Goal: Information Seeking & Learning: Find specific fact

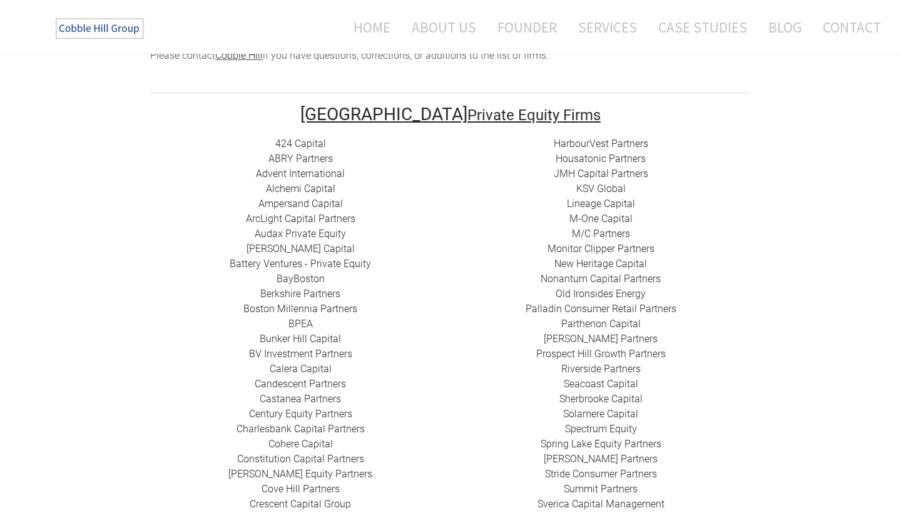
scroll to position [230, 0]
drag, startPoint x: 241, startPoint y: 204, endPoint x: 356, endPoint y: 206, distance: 114.6
click at [357, 206] on div "424 Capital ​ABRY Partners Advent International Alchemi Capital ​Ampersand Capi…" at bounding box center [300, 400] width 300 height 526
copy div "​​ ​ArcLight Capital Partners"
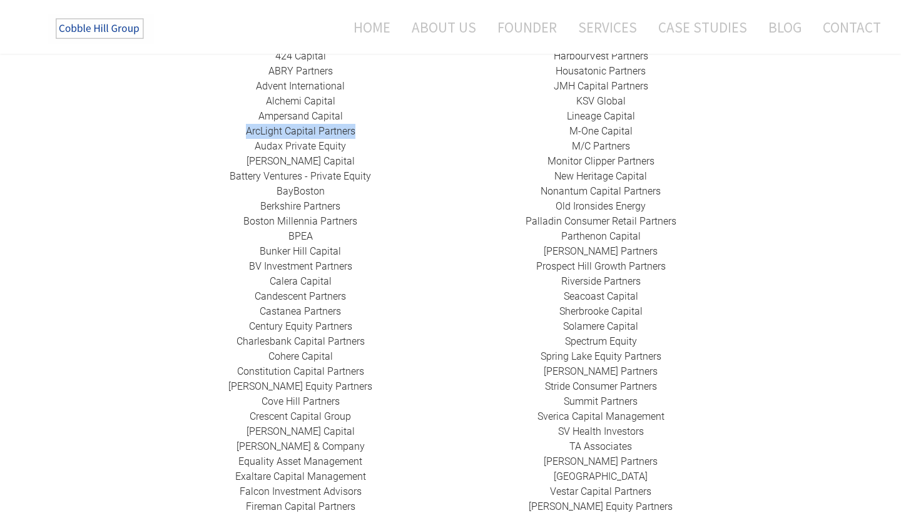
scroll to position [320, 0]
click at [163, 384] on div "424 Capital ​ABRY Partners Advent International Alchemi Capital ​Ampersand Capi…" at bounding box center [300, 311] width 300 height 526
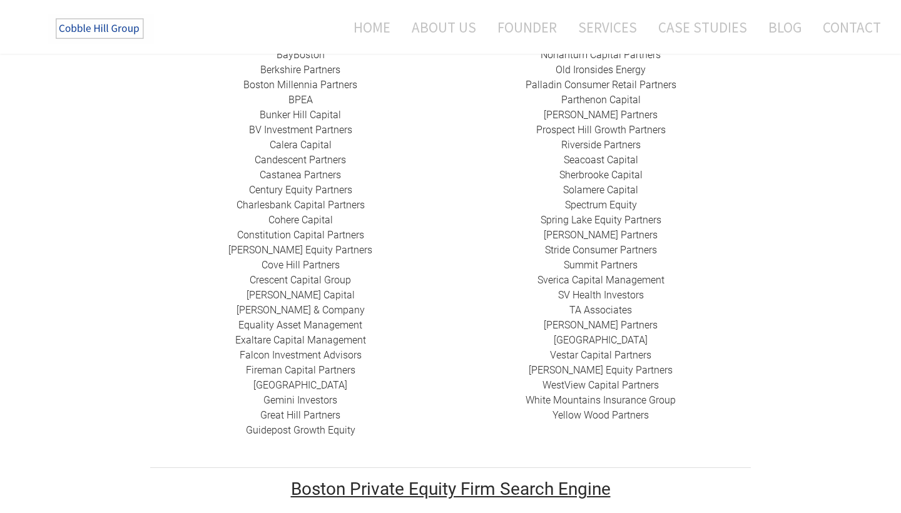
scroll to position [459, 0]
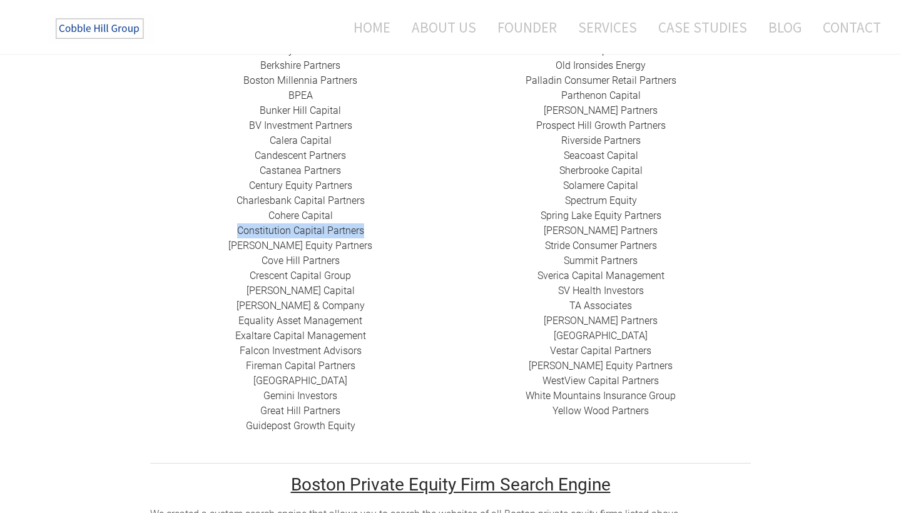
drag, startPoint x: 231, startPoint y: 215, endPoint x: 371, endPoint y: 213, distance: 139.6
click at [371, 213] on div "424 Capital ​ABRY Partners Advent International Alchemi Capital ​Ampersand Capi…" at bounding box center [300, 171] width 300 height 526
copy link "Constitution Capital Partners"
drag, startPoint x: 247, startPoint y: 227, endPoint x: 361, endPoint y: 228, distance: 113.9
click at [361, 228] on div "424 Capital ​ABRY Partners Advent International Alchemi Capital ​Ampersand Capi…" at bounding box center [300, 171] width 300 height 526
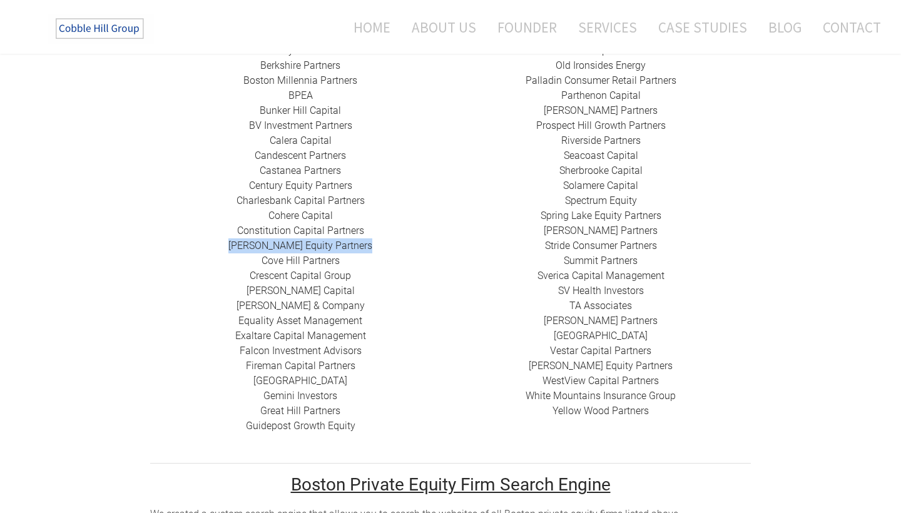
copy div "​[PERSON_NAME] Equity Partners ​"
drag, startPoint x: 256, startPoint y: 245, endPoint x: 359, endPoint y: 248, distance: 102.7
click at [359, 248] on div "424 Capital ​ABRY Partners Advent International Alchemi Capital ​Ampersand Capi…" at bounding box center [300, 171] width 300 height 526
copy link "Cove Hill Partners"
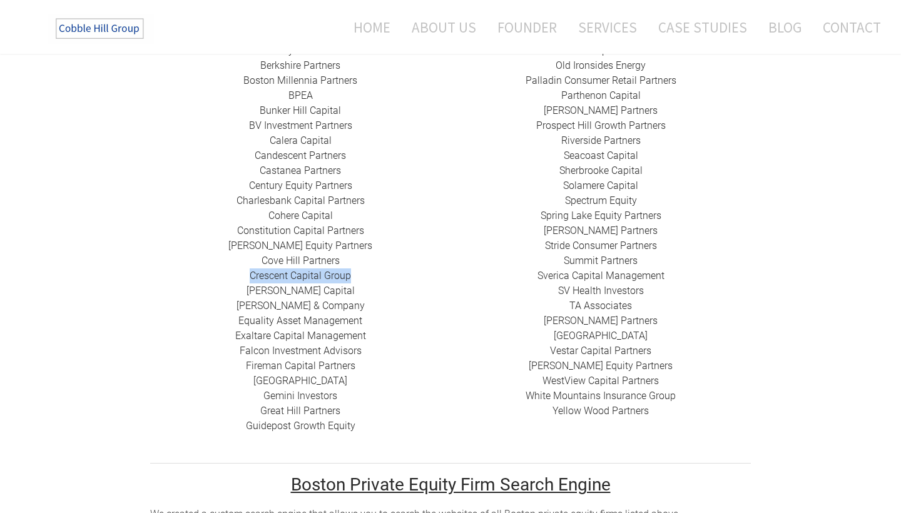
drag, startPoint x: 243, startPoint y: 260, endPoint x: 352, endPoint y: 261, distance: 108.3
click at [352, 261] on div "424 Capital ​ABRY Partners Advent International Alchemi Capital ​Ampersand Capi…" at bounding box center [300, 171] width 300 height 526
copy link "​Crescent Capital Group"
drag, startPoint x: 262, startPoint y: 273, endPoint x: 351, endPoint y: 273, distance: 89.5
click at [351, 273] on div "424 Capital ​ABRY Partners Advent International Alchemi Capital ​Ampersand Capi…" at bounding box center [300, 171] width 300 height 526
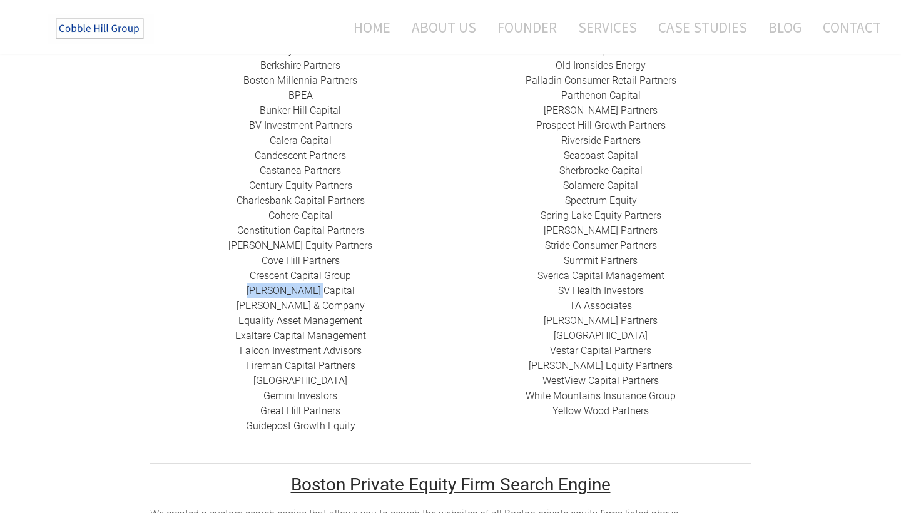
copy link "[PERSON_NAME] Capital"
drag, startPoint x: 246, startPoint y: 290, endPoint x: 378, endPoint y: 290, distance: 132.1
click at [378, 290] on div "424 Capital ​ABRY Partners Advent International Alchemi Capital ​Ampersand Capi…" at bounding box center [300, 171] width 300 height 526
copy link "[PERSON_NAME] & Company"
drag, startPoint x: 232, startPoint y: 305, endPoint x: 375, endPoint y: 305, distance: 143.3
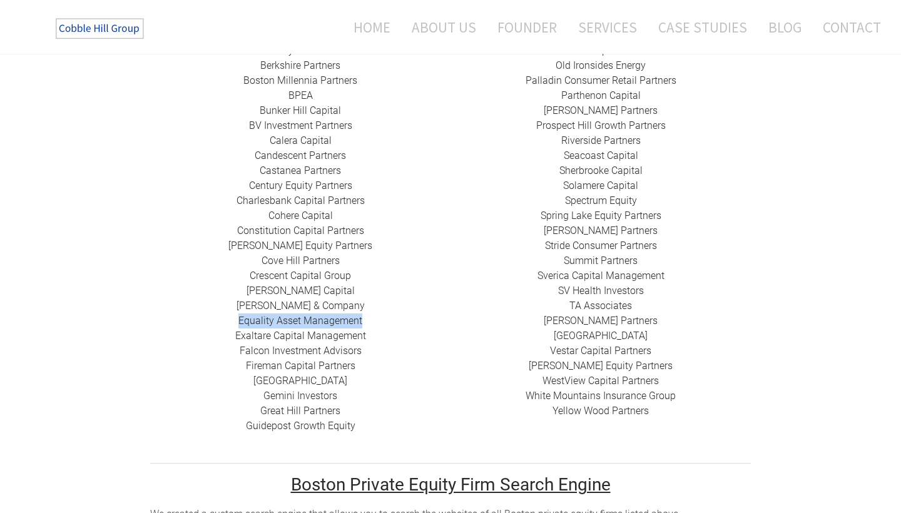
click at [375, 305] on div "424 Capital ​ABRY Partners Advent International Alchemi Capital ​Ampersand Capi…" at bounding box center [300, 171] width 300 height 526
copy link "​Equality Asset Management"
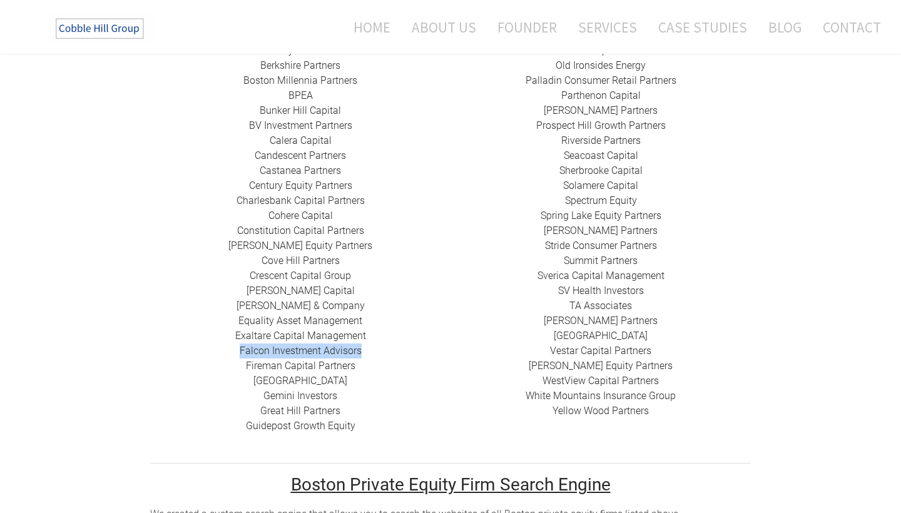
drag, startPoint x: 234, startPoint y: 332, endPoint x: 374, endPoint y: 332, distance: 139.6
click at [374, 332] on div "424 Capital ​ABRY Partners Advent International Alchemi Capital ​Ampersand Capi…" at bounding box center [300, 171] width 300 height 526
copy link "​Falcon Investment Advisors"
drag, startPoint x: 242, startPoint y: 351, endPoint x: 364, endPoint y: 351, distance: 122.1
click at [364, 351] on div "424 Capital ​ABRY Partners Advent International Alchemi Capital ​Ampersand Capi…" at bounding box center [300, 171] width 300 height 526
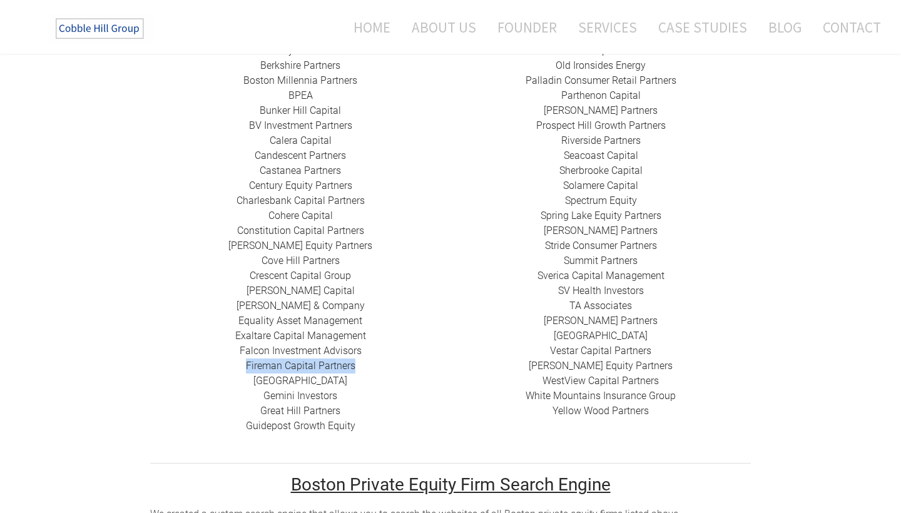
copy link "Fireman Capital Partners"
drag, startPoint x: 254, startPoint y: 366, endPoint x: 389, endPoint y: 366, distance: 135.2
click at [389, 366] on div "424 Capital ​ABRY Partners Advent International Alchemi Capital ​Ampersand Capi…" at bounding box center [300, 171] width 300 height 526
drag, startPoint x: 243, startPoint y: 411, endPoint x: 362, endPoint y: 412, distance: 118.9
click at [362, 412] on div "424 Capital ​ABRY Partners Advent International Alchemi Capital ​Ampersand Capi…" at bounding box center [300, 171] width 300 height 526
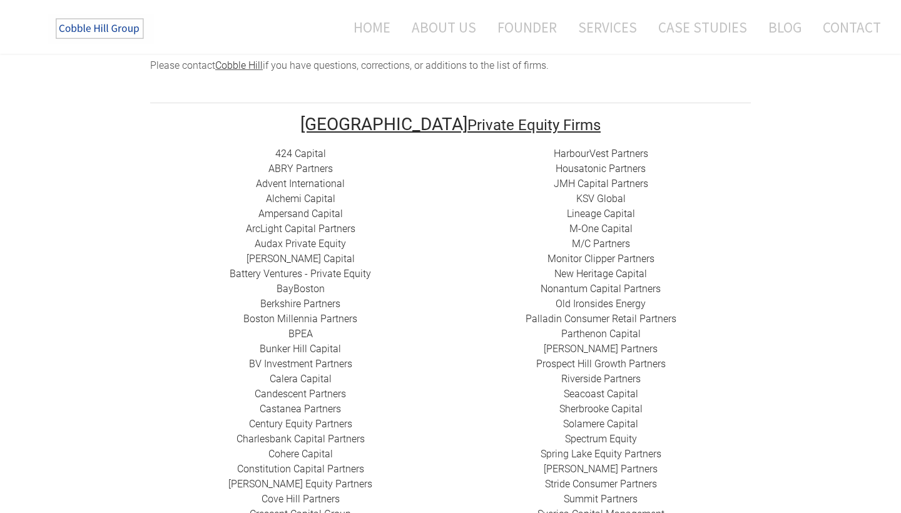
scroll to position [211, 0]
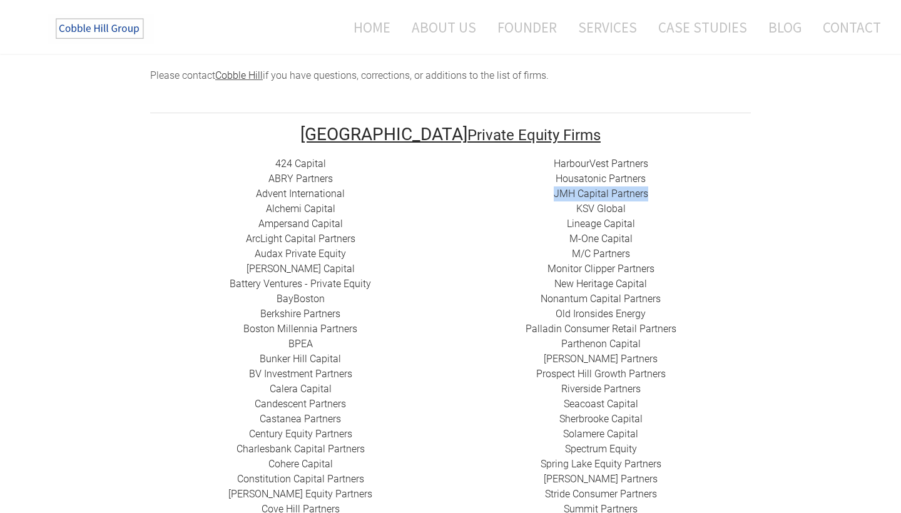
drag, startPoint x: 550, startPoint y: 179, endPoint x: 672, endPoint y: 179, distance: 122.7
click at [673, 179] on div "HarbourVest Partners Housatonic Partners ​JMH Capital Partners ​KSV Global Line…" at bounding box center [601, 411] width 300 height 511
click at [516, 198] on div "HarbourVest Partners Housatonic Partners ​JMH Capital Partners ​KSV Global Line…" at bounding box center [601, 411] width 300 height 511
drag, startPoint x: 545, startPoint y: 180, endPoint x: 652, endPoint y: 180, distance: 107.0
click at [652, 180] on div "HarbourVest Partners Housatonic Partners ​JMH Capital Partners ​KSV Global Line…" at bounding box center [601, 411] width 300 height 511
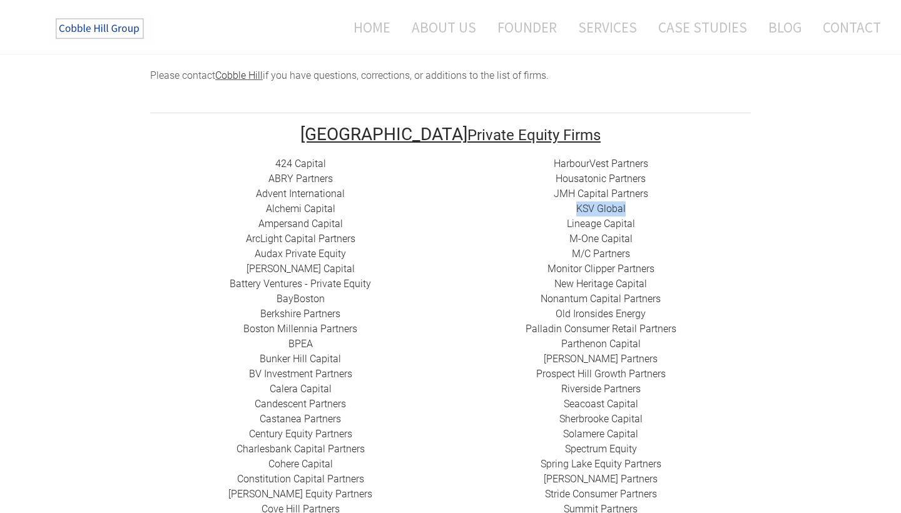
drag, startPoint x: 570, startPoint y: 191, endPoint x: 631, endPoint y: 192, distance: 60.7
click at [631, 192] on div "HarbourVest Partners Housatonic Partners ​JMH Capital Partners ​KSV Global Line…" at bounding box center [601, 411] width 300 height 511
drag, startPoint x: 558, startPoint y: 207, endPoint x: 643, endPoint y: 207, distance: 85.8
click at [643, 207] on div "HarbourVest Partners Housatonic Partners ​JMH Capital Partners ​KSV Global Line…" at bounding box center [601, 411] width 300 height 511
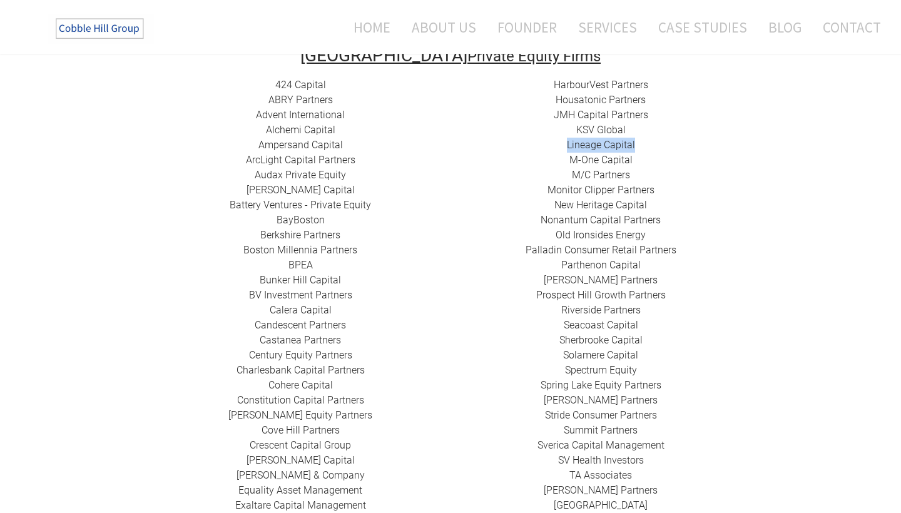
scroll to position [290, 0]
drag, startPoint x: 540, startPoint y: 175, endPoint x: 667, endPoint y: 175, distance: 127.7
click at [667, 175] on div "HarbourVest Partners Housatonic Partners ​JMH Capital Partners ​KSV Global Line…" at bounding box center [601, 332] width 300 height 511
drag, startPoint x: 550, startPoint y: 186, endPoint x: 681, endPoint y: 187, distance: 131.4
click at [681, 187] on div "HarbourVest Partners Housatonic Partners ​JMH Capital Partners ​KSV Global Line…" at bounding box center [601, 332] width 300 height 511
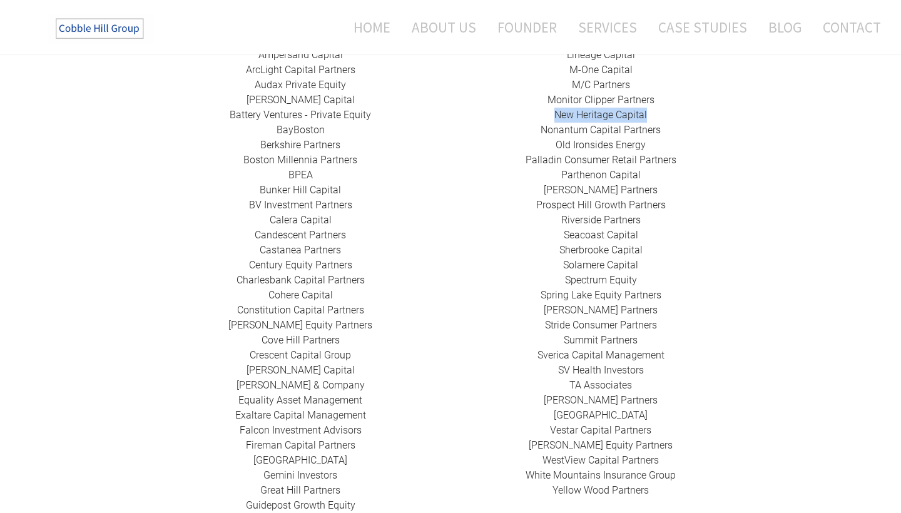
scroll to position [382, 0]
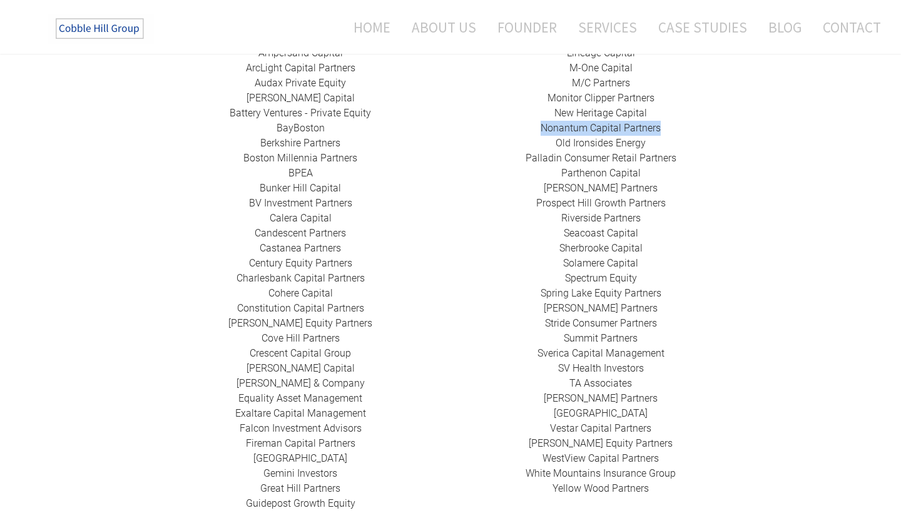
drag, startPoint x: 533, startPoint y: 111, endPoint x: 669, endPoint y: 109, distance: 135.8
click at [669, 109] on div "HarbourVest Partners Housatonic Partners ​JMH Capital Partners ​KSV Global Line…" at bounding box center [601, 241] width 300 height 511
drag, startPoint x: 545, startPoint y: 126, endPoint x: 647, endPoint y: 126, distance: 102.0
click at [648, 126] on div "HarbourVest Partners Housatonic Partners ​JMH Capital Partners ​KSV Global Line…" at bounding box center [601, 241] width 300 height 511
drag, startPoint x: 522, startPoint y: 141, endPoint x: 675, endPoint y: 141, distance: 153.4
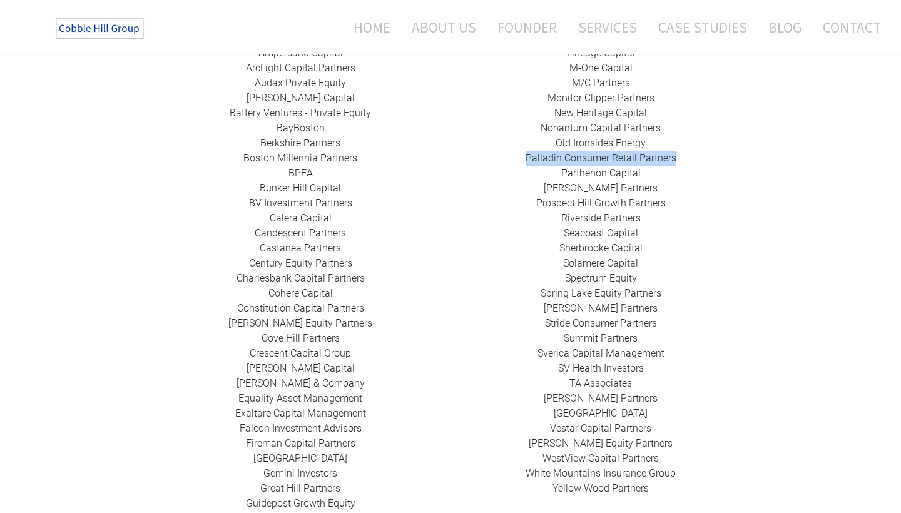
click at [677, 141] on div "HarbourVest Partners Housatonic Partners ​JMH Capital Partners ​KSV Global Line…" at bounding box center [601, 241] width 300 height 511
drag, startPoint x: 550, startPoint y: 172, endPoint x: 657, endPoint y: 172, distance: 107.7
click at [657, 172] on div "HarbourVest Partners Housatonic Partners ​JMH Capital Partners ​KSV Global Line…" at bounding box center [601, 241] width 300 height 511
drag, startPoint x: 527, startPoint y: 187, endPoint x: 685, endPoint y: 187, distance: 157.7
click at [685, 187] on div "HarbourVest Partners Housatonic Partners ​JMH Capital Partners ​KSV Global Line…" at bounding box center [601, 241] width 300 height 511
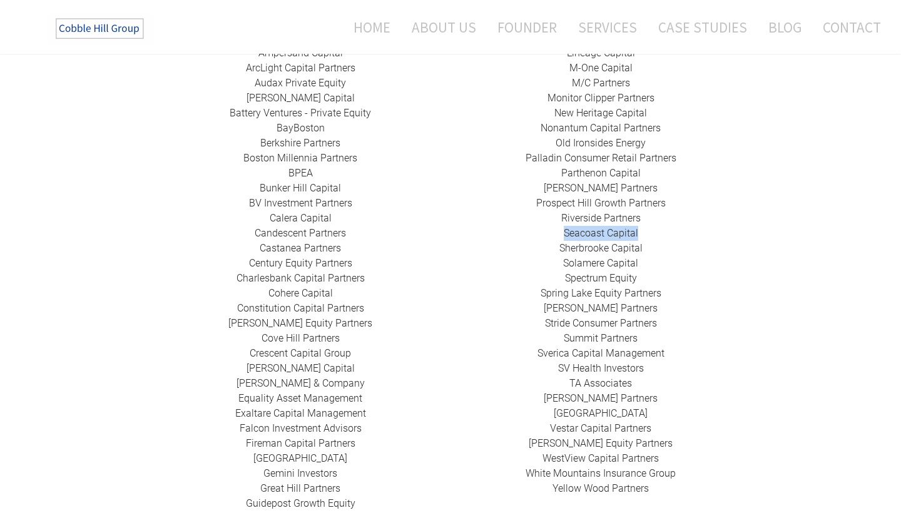
drag, startPoint x: 553, startPoint y: 214, endPoint x: 694, endPoint y: 214, distance: 140.8
click at [694, 214] on div "HarbourVest Partners Housatonic Partners ​JMH Capital Partners ​KSV Global Line…" at bounding box center [601, 241] width 300 height 511
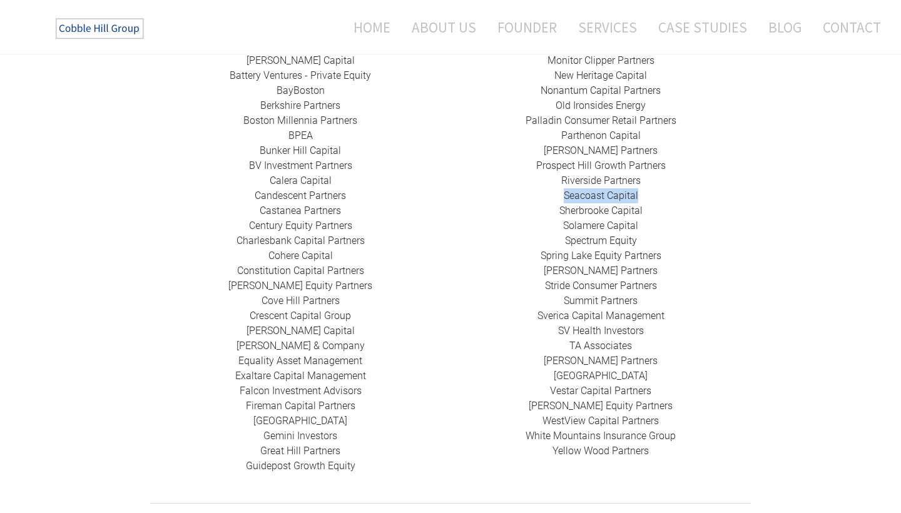
scroll to position [425, 0]
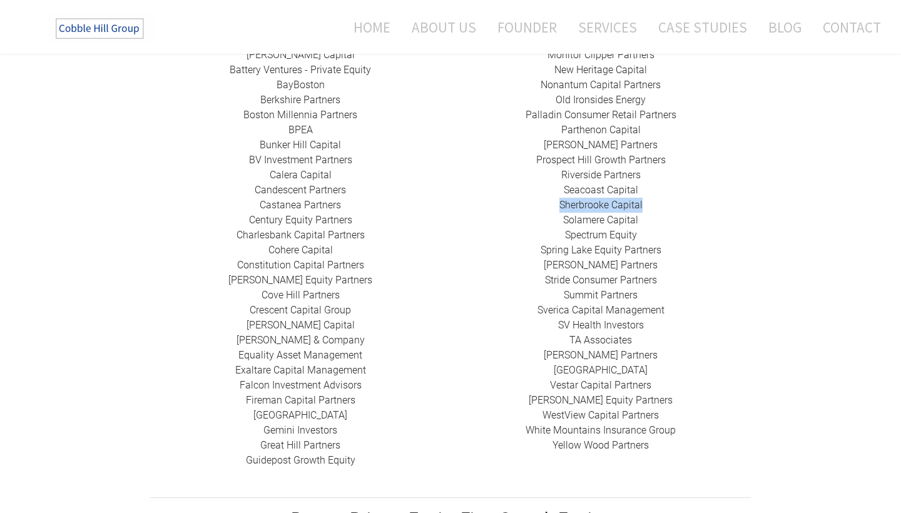
drag, startPoint x: 552, startPoint y: 187, endPoint x: 648, endPoint y: 188, distance: 95.8
click at [648, 188] on div "HarbourVest Partners Housatonic Partners ​JMH Capital Partners ​KSV Global Line…" at bounding box center [601, 197] width 300 height 511
drag, startPoint x: 557, startPoint y: 203, endPoint x: 655, endPoint y: 204, distance: 97.6
click at [655, 204] on div "HarbourVest Partners Housatonic Partners ​JMH Capital Partners ​KSV Global Line…" at bounding box center [601, 197] width 300 height 511
drag, startPoint x: 551, startPoint y: 220, endPoint x: 653, endPoint y: 220, distance: 102.0
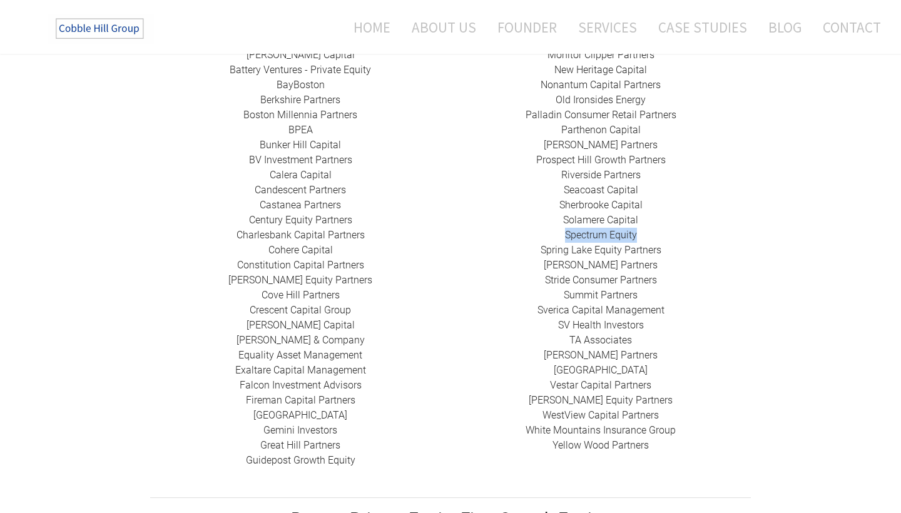
click at [653, 220] on div "HarbourVest Partners Housatonic Partners ​JMH Capital Partners ​KSV Global Line…" at bounding box center [601, 197] width 300 height 511
drag, startPoint x: 531, startPoint y: 235, endPoint x: 682, endPoint y: 235, distance: 150.2
click at [682, 235] on div "HarbourVest Partners Housatonic Partners ​JMH Capital Partners ​KSV Global Line…" at bounding box center [601, 197] width 300 height 511
drag, startPoint x: 534, startPoint y: 264, endPoint x: 686, endPoint y: 264, distance: 152.1
click at [686, 264] on div "HarbourVest Partners Housatonic Partners ​JMH Capital Partners ​KSV Global Line…" at bounding box center [601, 197] width 300 height 511
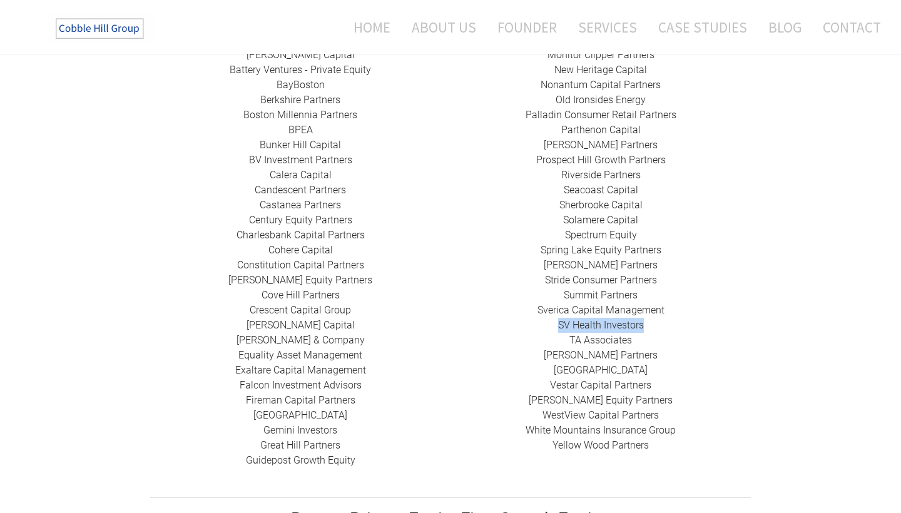
drag, startPoint x: 551, startPoint y: 311, endPoint x: 677, endPoint y: 311, distance: 126.4
click at [677, 311] on div "HarbourVest Partners Housatonic Partners ​JMH Capital Partners ​KSV Global Line…" at bounding box center [601, 197] width 300 height 511
drag, startPoint x: 553, startPoint y: 354, endPoint x: 657, endPoint y: 354, distance: 103.9
click at [657, 354] on div "HarbourVest Partners Housatonic Partners ​JMH Capital Partners ​KSV Global Line…" at bounding box center [601, 197] width 300 height 511
drag, startPoint x: 545, startPoint y: 367, endPoint x: 666, endPoint y: 367, distance: 121.4
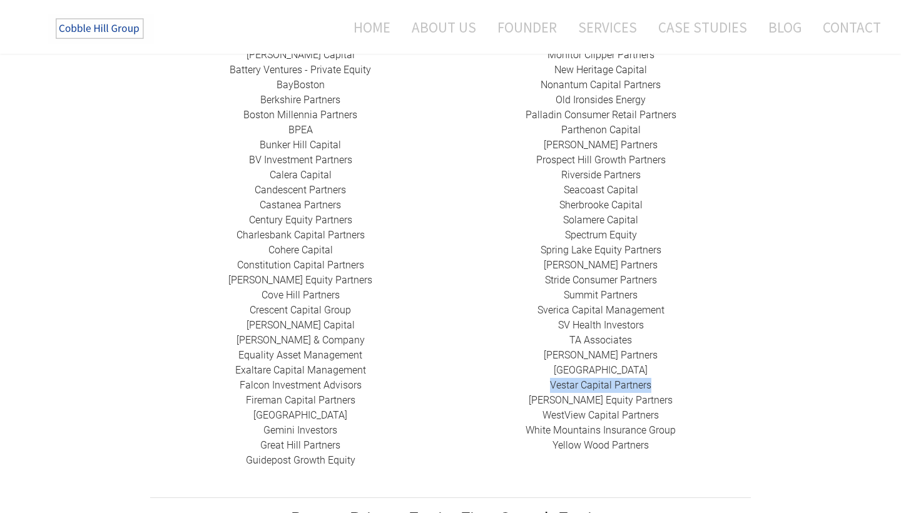
click at [666, 367] on div "HarbourVest Partners Housatonic Partners ​JMH Capital Partners ​KSV Global Line…" at bounding box center [601, 197] width 300 height 511
drag, startPoint x: 540, startPoint y: 382, endPoint x: 663, endPoint y: 381, distance: 123.9
click at [663, 381] on div "HarbourVest Partners Housatonic Partners ​JMH Capital Partners ​KSV Global Line…" at bounding box center [601, 197] width 300 height 511
drag, startPoint x: 533, startPoint y: 399, endPoint x: 667, endPoint y: 401, distance: 133.3
click at [668, 401] on div "HarbourVest Partners Housatonic Partners ​JMH Capital Partners ​KSV Global Line…" at bounding box center [601, 197] width 300 height 511
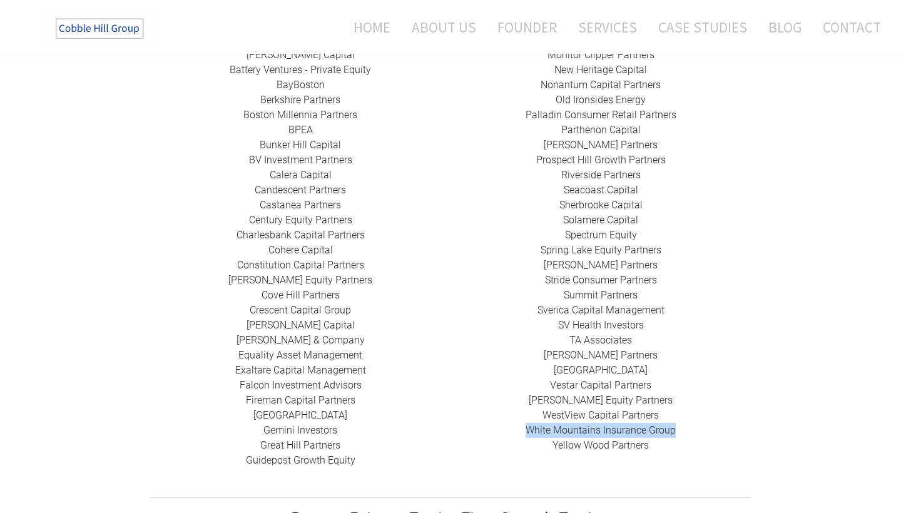
drag, startPoint x: 518, startPoint y: 412, endPoint x: 687, endPoint y: 416, distance: 169.7
click at [689, 416] on div "HarbourVest Partners Housatonic Partners ​JMH Capital Partners ​KSV Global Line…" at bounding box center [601, 197] width 300 height 511
drag, startPoint x: 543, startPoint y: 430, endPoint x: 662, endPoint y: 427, distance: 119.0
click at [662, 427] on div "HarbourVest Partners Housatonic Partners ​JMH Capital Partners ​KSV Global Line…" at bounding box center [601, 197] width 300 height 511
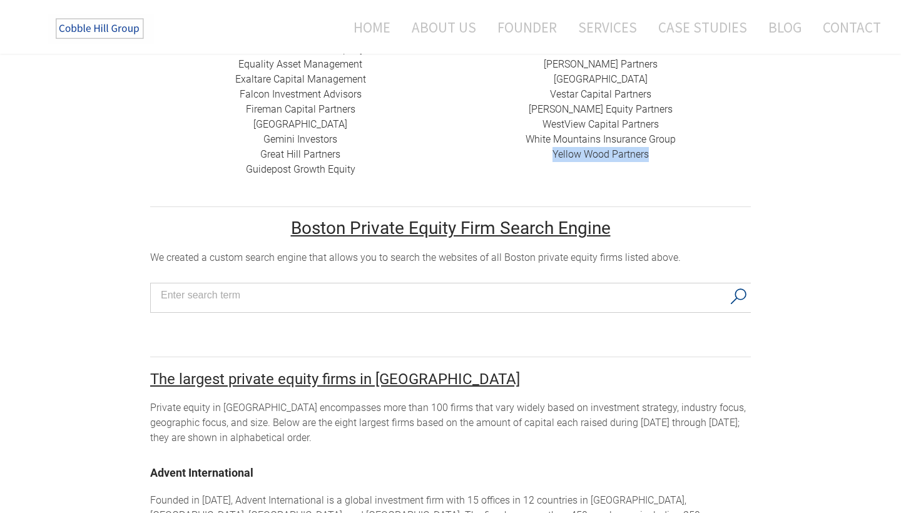
scroll to position [712, 0]
